Goal: Check status

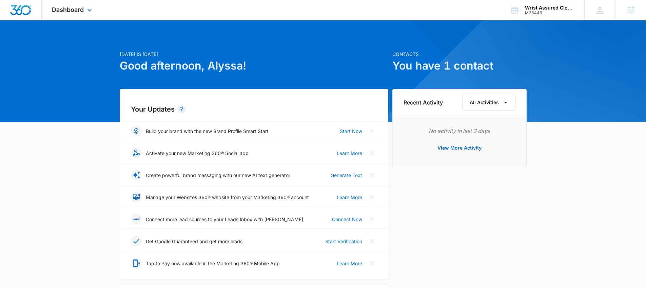
click at [80, 14] on div "Dashboard Apps Reputation Websites Forms CRM Email Social Shop Payments POS Con…" at bounding box center [73, 10] width 62 height 20
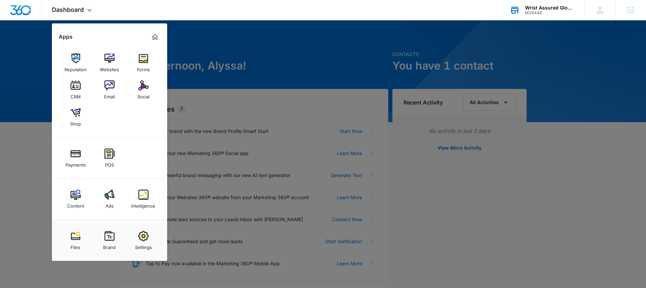
click at [521, 9] on div "Wrist Assured Gloves M26446 Your Accounts View All" at bounding box center [542, 10] width 85 height 20
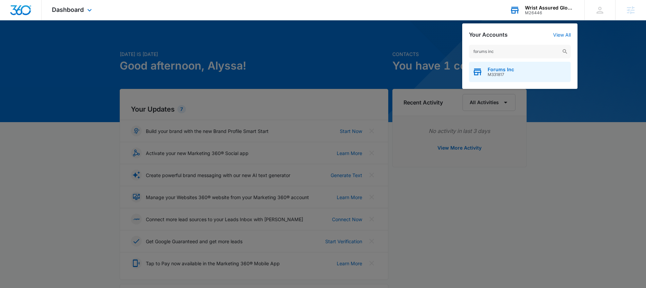
type input "forums inc"
click at [503, 72] on span "M331817" at bounding box center [501, 74] width 26 height 5
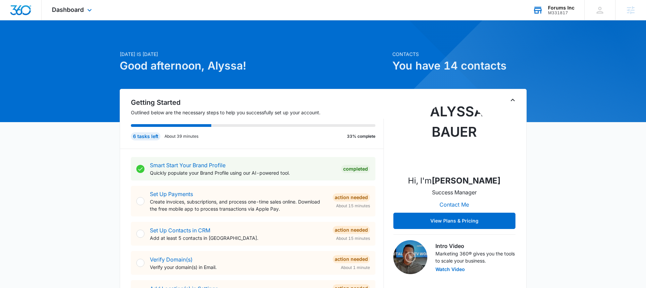
click at [70, 14] on div "Dashboard Apps Reputation Websites Forms CRM Email Social Shop Payments POS Con…" at bounding box center [73, 10] width 62 height 20
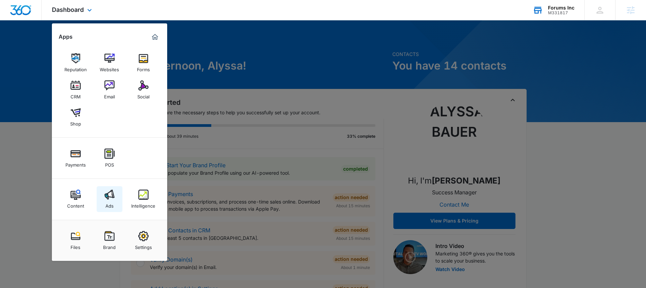
click at [109, 191] on img at bounding box center [109, 195] width 10 height 10
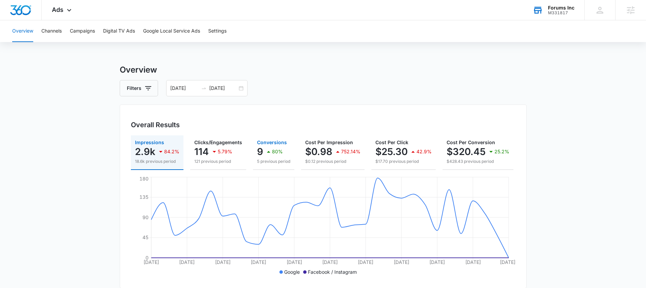
click at [265, 152] on icon "button" at bounding box center [269, 152] width 8 height 8
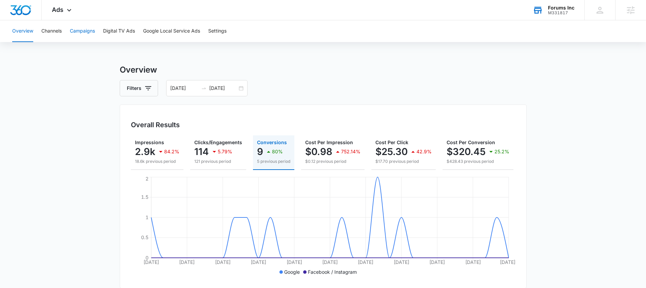
click at [90, 36] on button "Campaigns" at bounding box center [82, 31] width 25 height 22
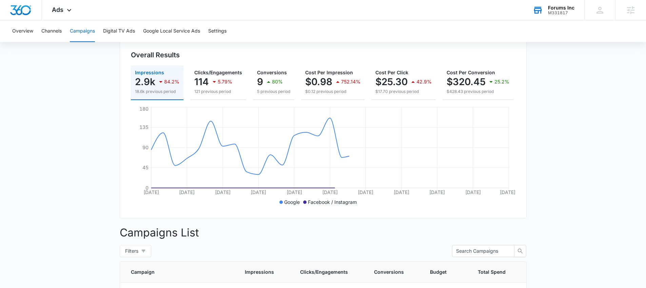
scroll to position [73, 0]
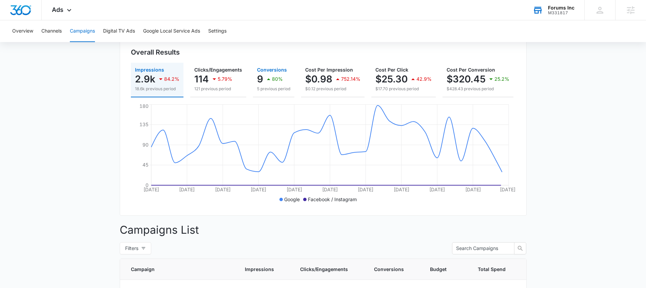
click at [266, 87] on p "5 previous period" at bounding box center [273, 89] width 33 height 6
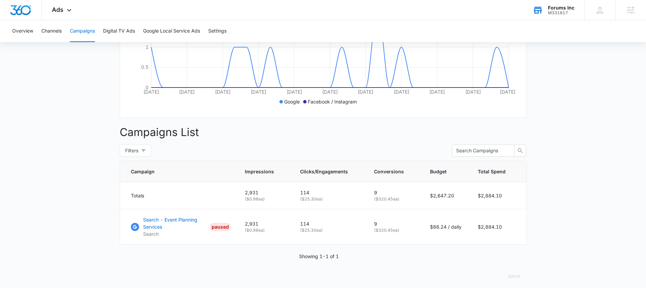
scroll to position [180, 0]
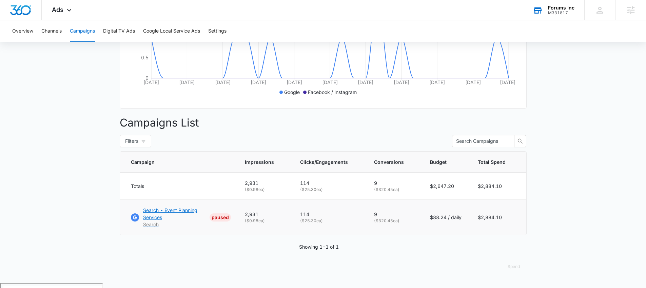
click at [187, 215] on p "Search - Event Planning Services" at bounding box center [175, 214] width 64 height 14
